Goal: Navigation & Orientation: Find specific page/section

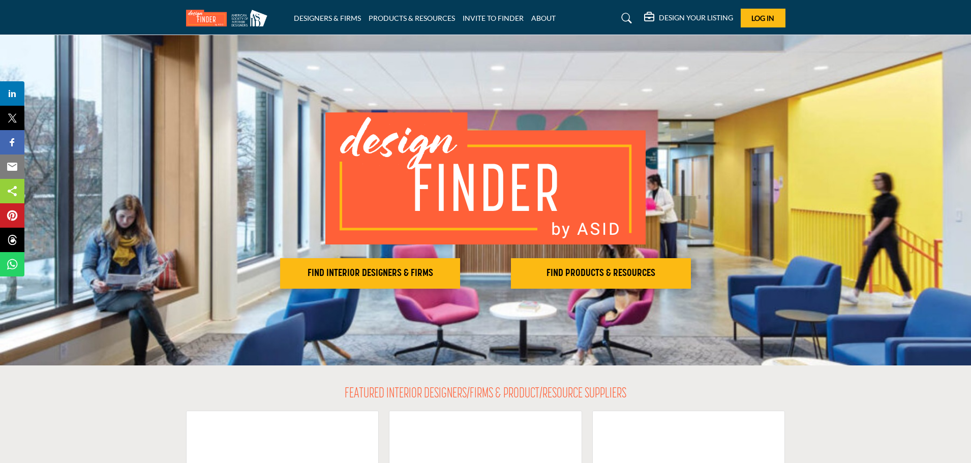
click at [245, 21] on img at bounding box center [229, 18] width 86 height 17
click at [548, 20] on link "ABOUT" at bounding box center [543, 18] width 24 height 9
